Goal: Entertainment & Leisure: Consume media (video, audio)

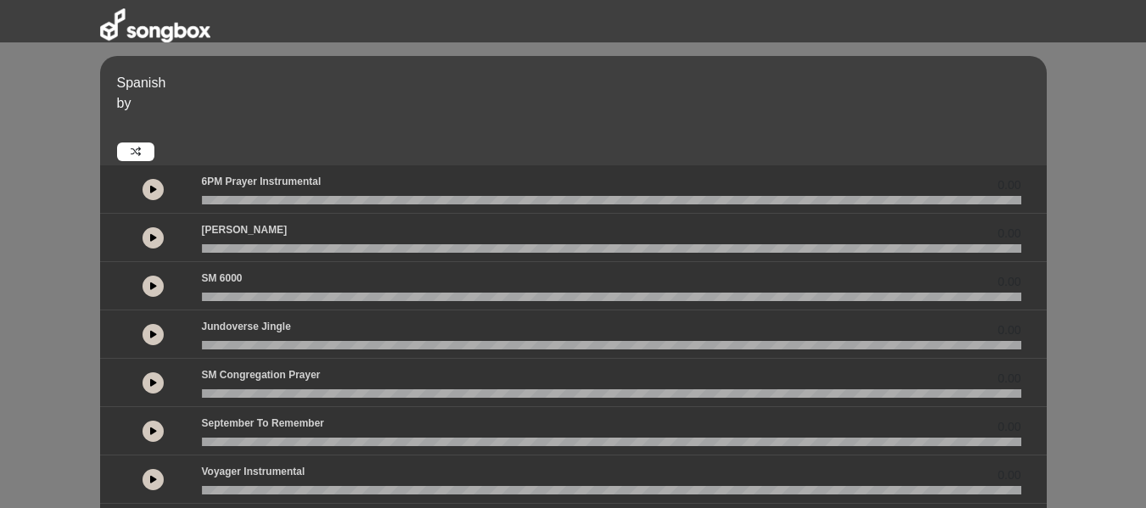
click at [147, 153] on link at bounding box center [135, 152] width 37 height 19
click at [152, 338] on icon at bounding box center [153, 334] width 7 height 8
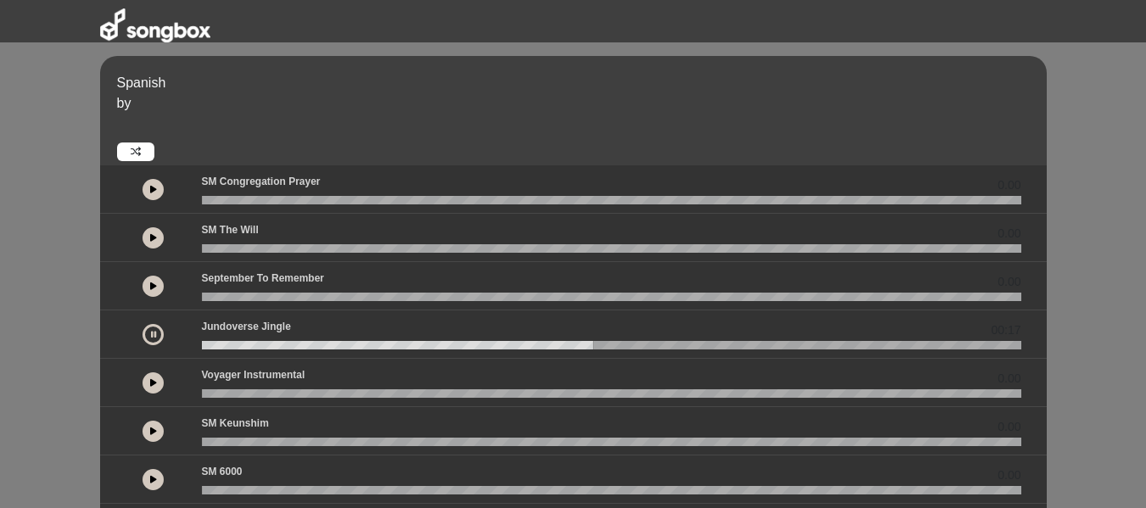
click at [158, 284] on button at bounding box center [153, 286] width 21 height 21
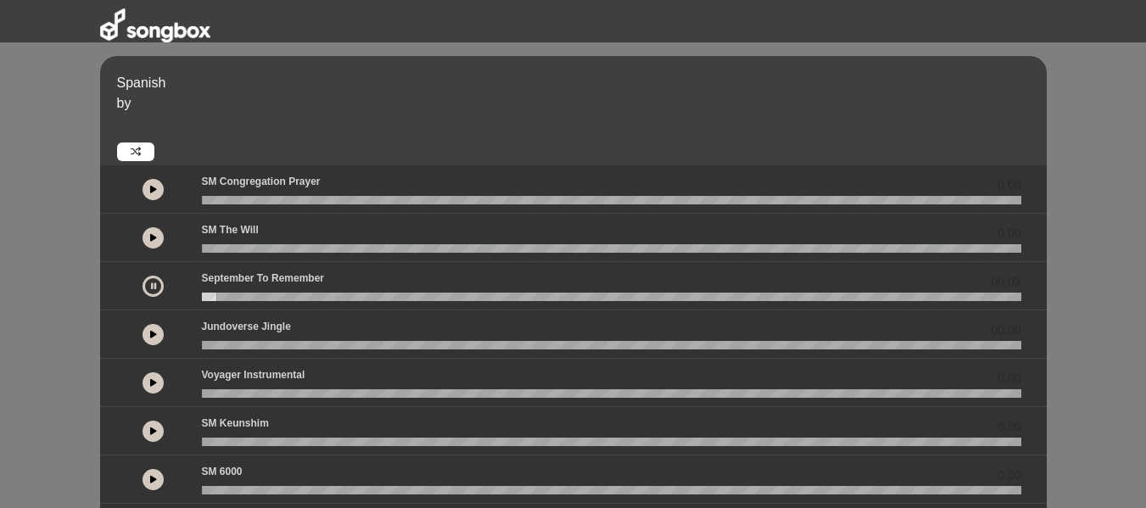
click at [152, 242] on icon at bounding box center [153, 237] width 7 height 8
click at [155, 377] on button at bounding box center [153, 382] width 21 height 21
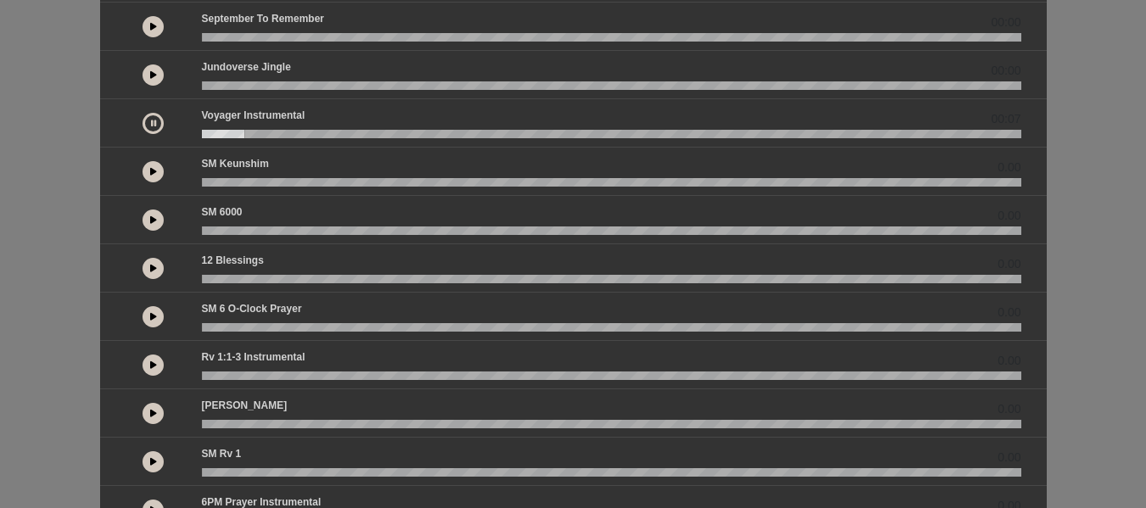
scroll to position [283, 0]
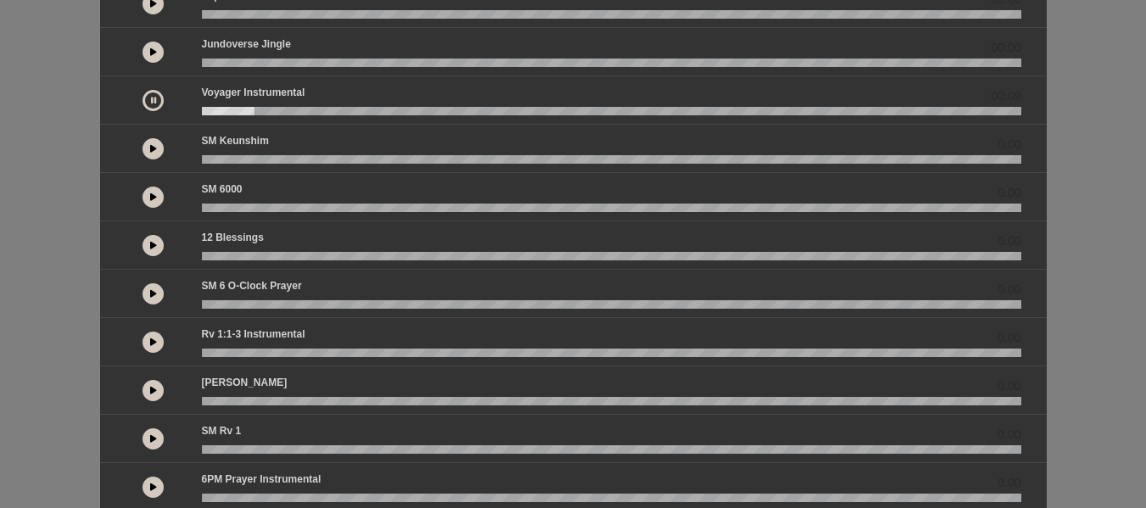
click at [153, 145] on icon at bounding box center [153, 148] width 7 height 8
click at [154, 197] on icon at bounding box center [153, 197] width 7 height 8
click at [152, 244] on icon at bounding box center [153, 245] width 7 height 8
click at [154, 292] on icon at bounding box center [153, 293] width 7 height 8
click at [152, 344] on icon at bounding box center [153, 342] width 7 height 8
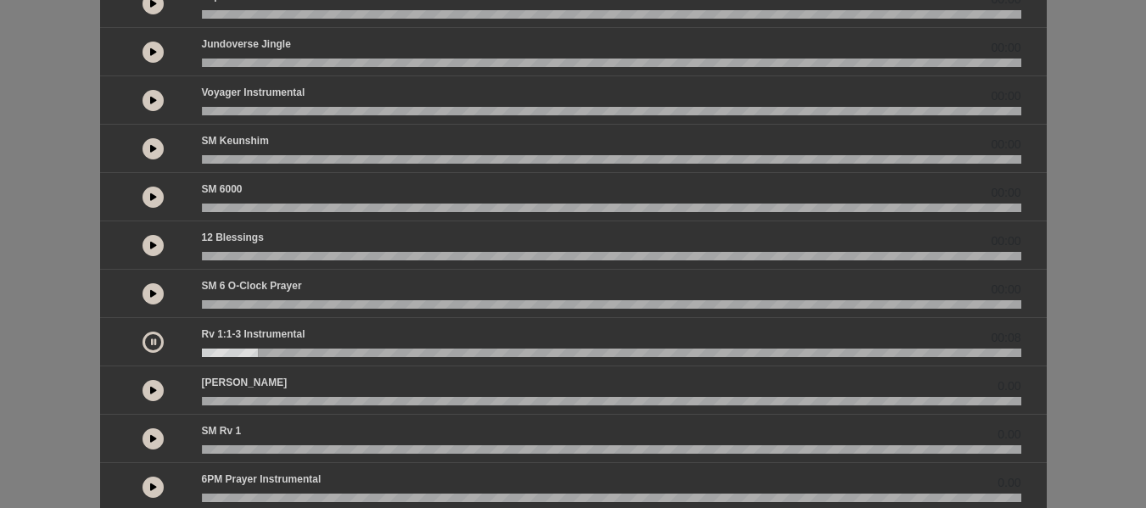
click at [153, 388] on icon at bounding box center [153, 390] width 7 height 8
click at [154, 441] on icon at bounding box center [153, 438] width 7 height 8
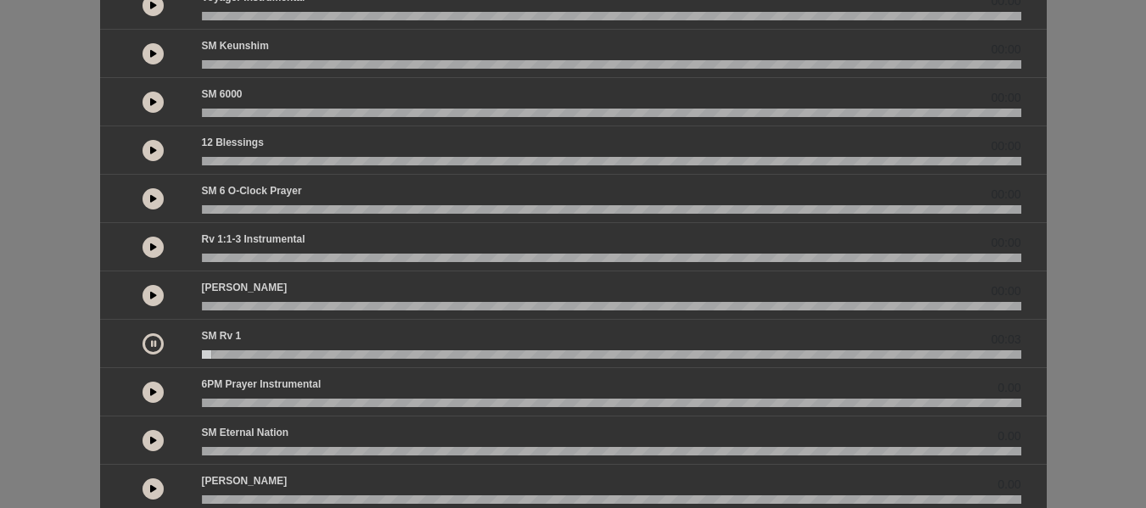
scroll to position [472, 0]
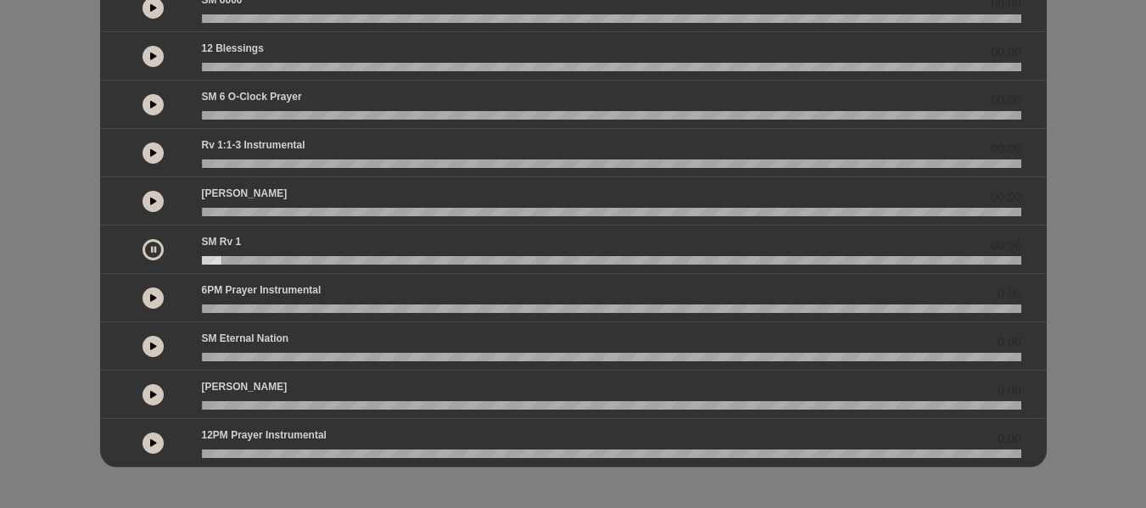
click at [153, 302] on icon at bounding box center [153, 298] width 7 height 8
click at [150, 351] on button at bounding box center [153, 346] width 21 height 21
click at [154, 394] on icon at bounding box center [153, 394] width 7 height 8
click at [157, 442] on button at bounding box center [153, 443] width 21 height 21
click at [150, 102] on icon at bounding box center [153, 104] width 7 height 8
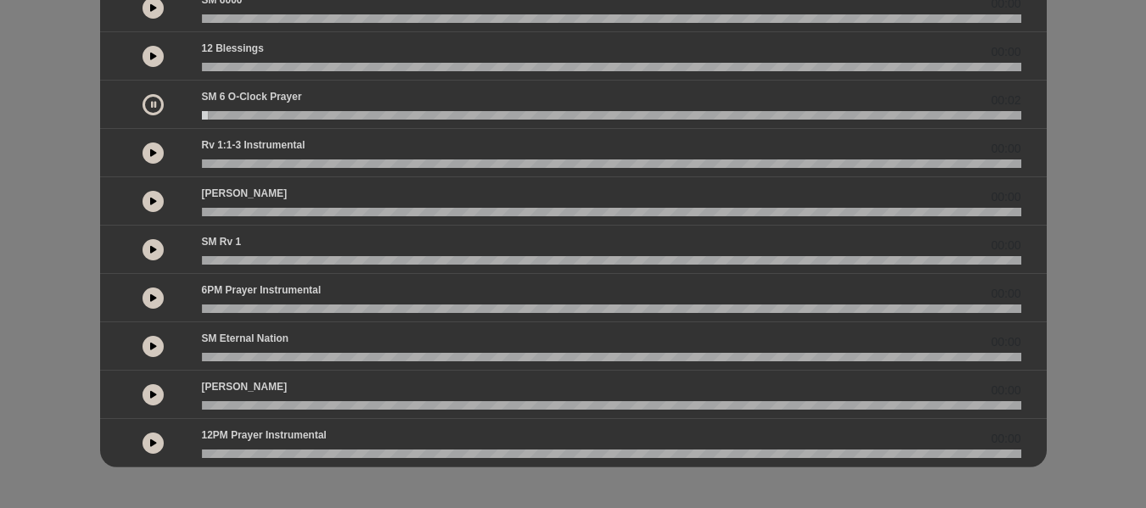
click at [151, 102] on icon at bounding box center [153, 104] width 5 height 8
click at [154, 100] on icon at bounding box center [153, 104] width 7 height 8
